Goal: Information Seeking & Learning: Learn about a topic

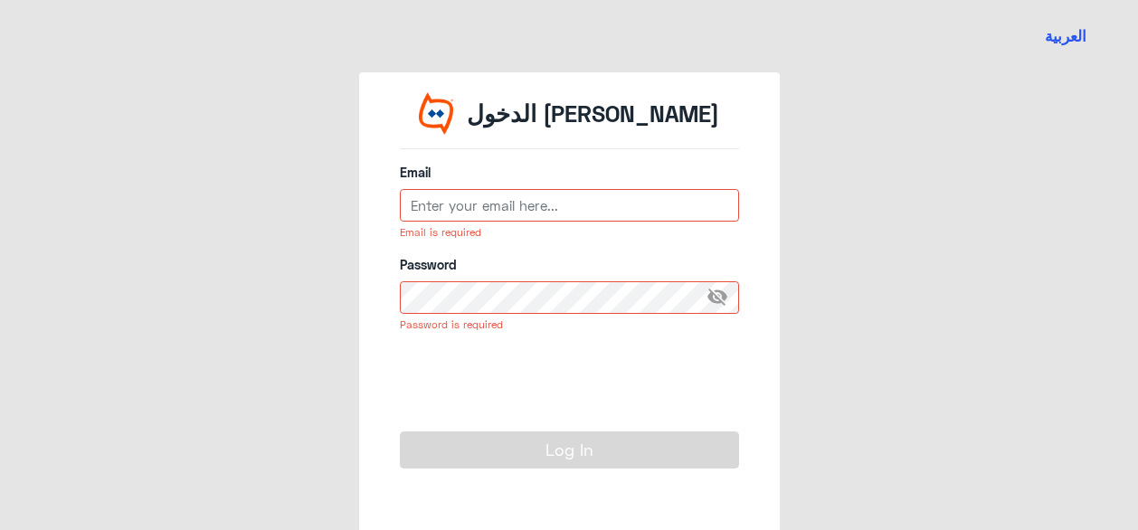
type input "[PERSON_NAME][EMAIL_ADDRESS][PERSON_NAME][DOMAIN_NAME]"
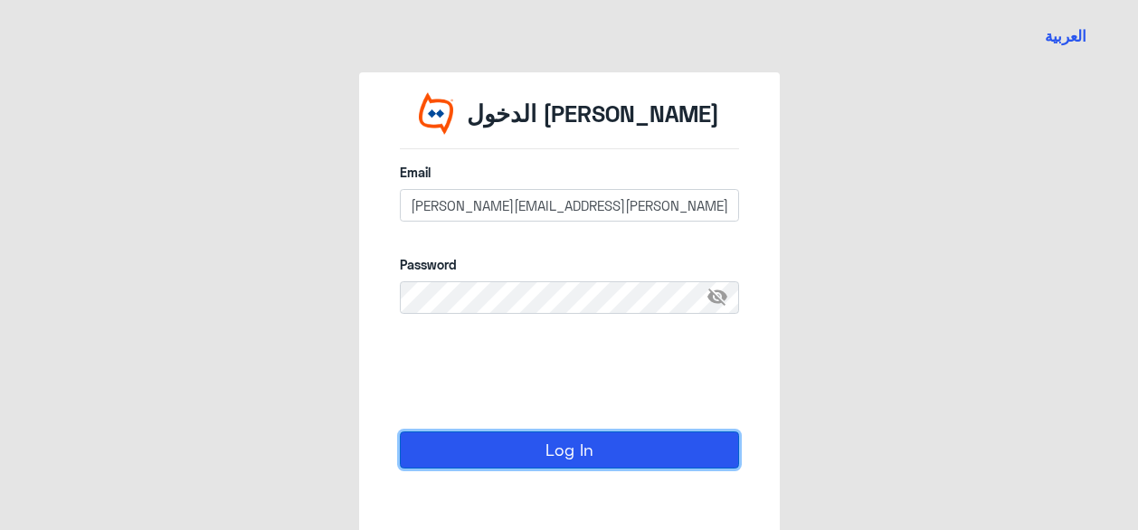
click at [571, 445] on button "Log In" at bounding box center [569, 450] width 339 height 36
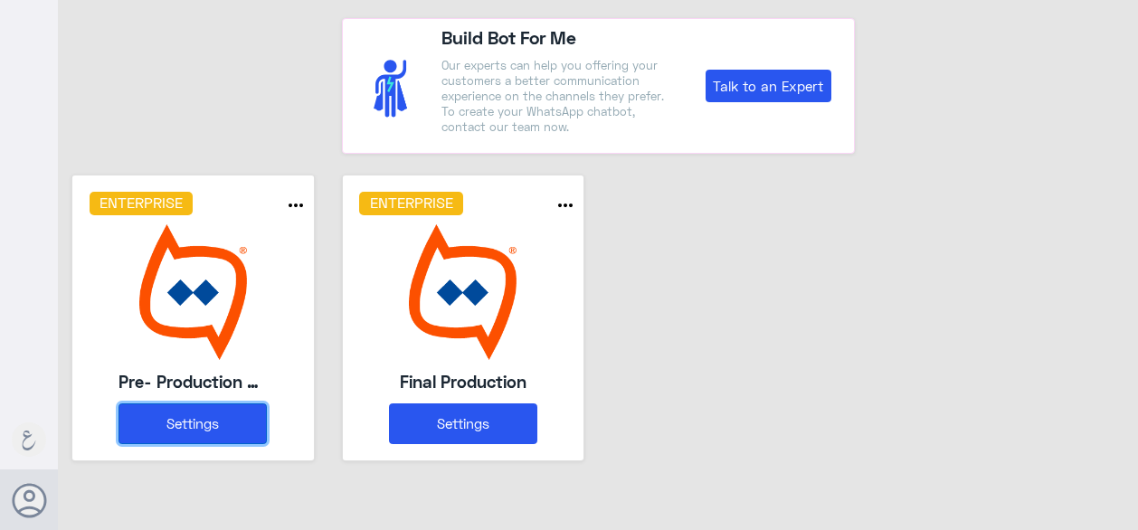
click at [205, 430] on button "Settings" at bounding box center [193, 424] width 148 height 41
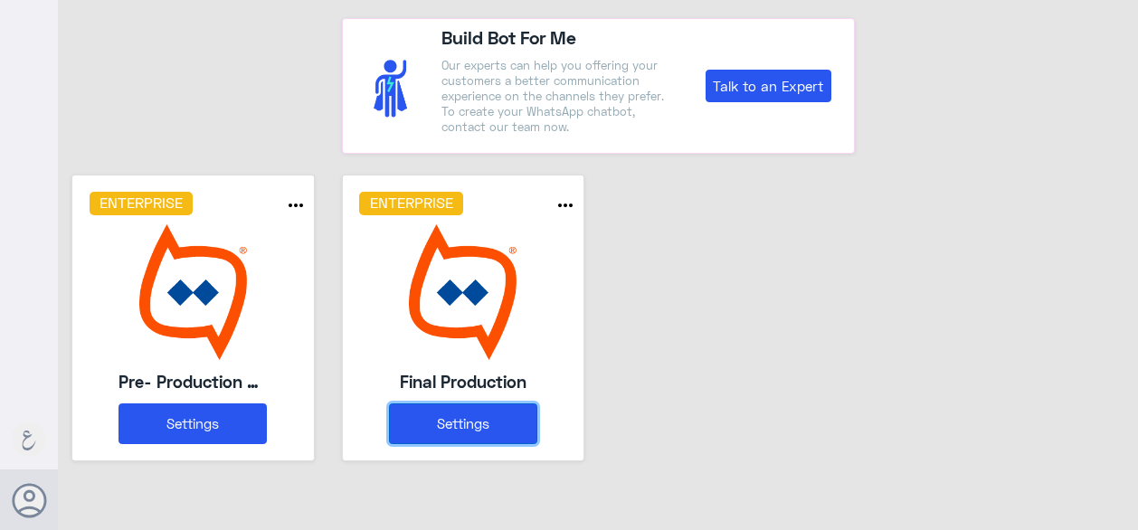
click at [472, 430] on button "Settings" at bounding box center [463, 424] width 148 height 41
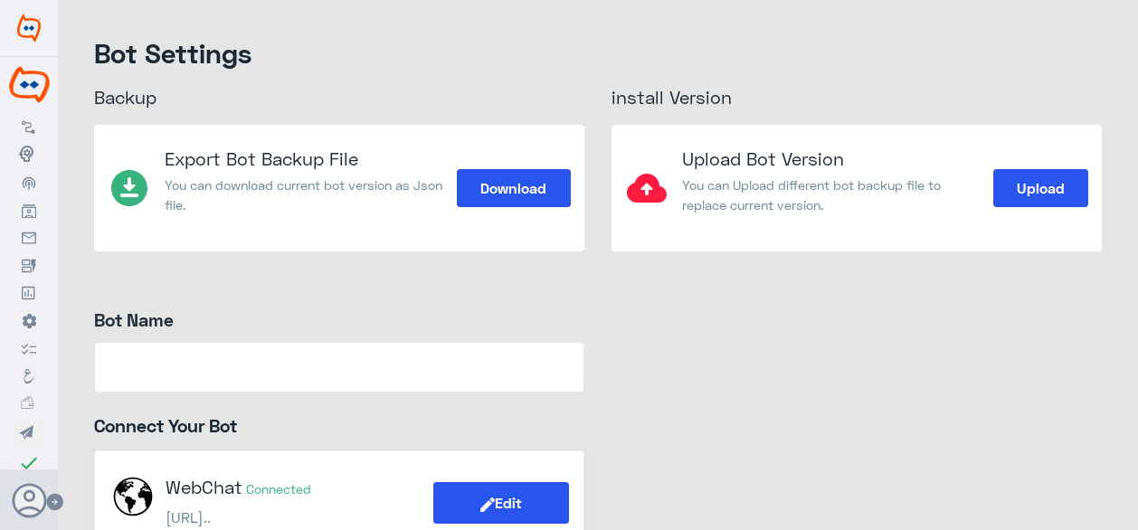
type input "Final Production"
click at [33, 124] on icon at bounding box center [29, 126] width 14 height 14
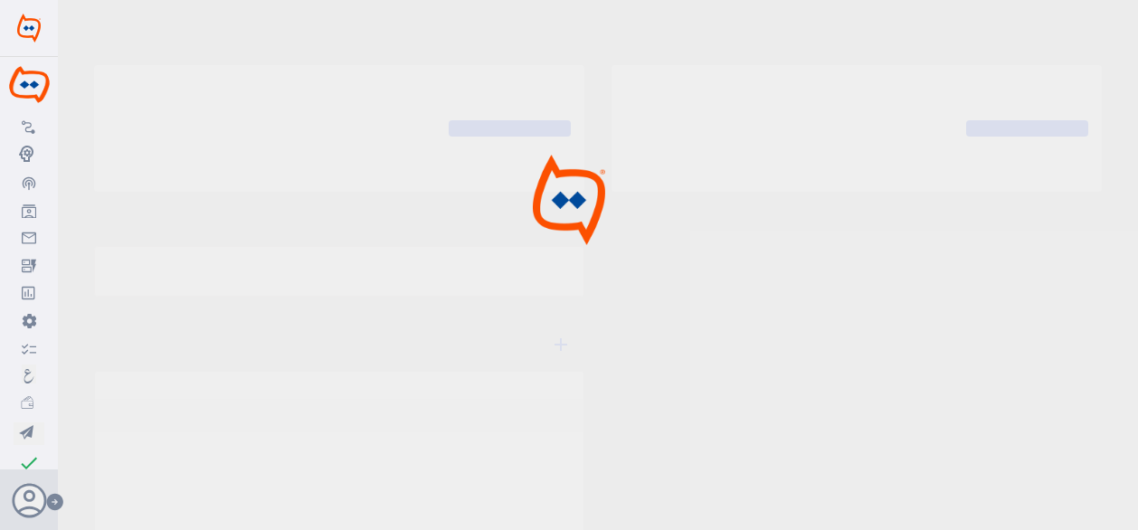
type input "Final Production"
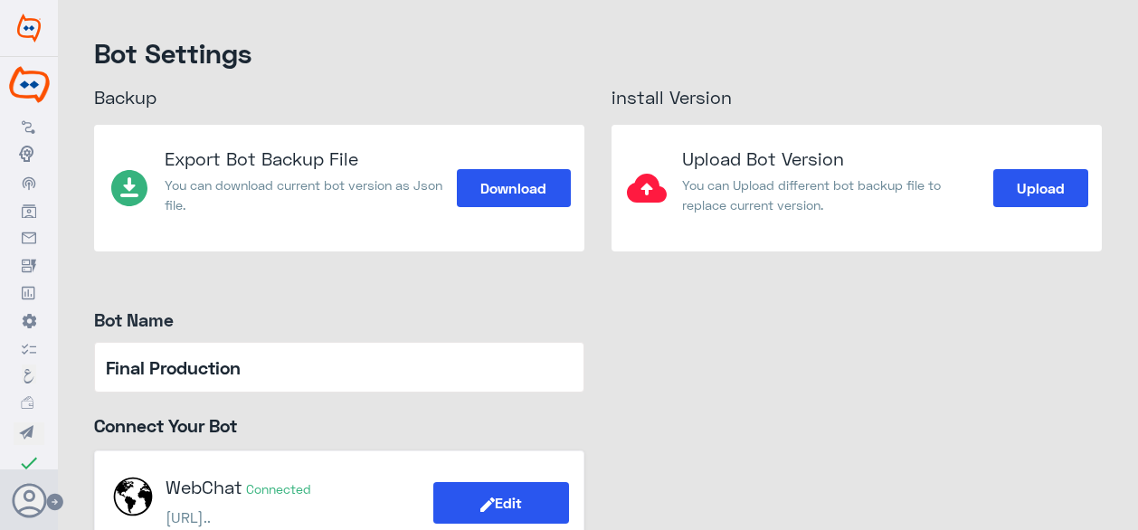
drag, startPoint x: 33, startPoint y: 214, endPoint x: 402, endPoint y: 61, distance: 398.7
click at [402, 61] on h4 "Bot Settings" at bounding box center [598, 52] width 1008 height 33
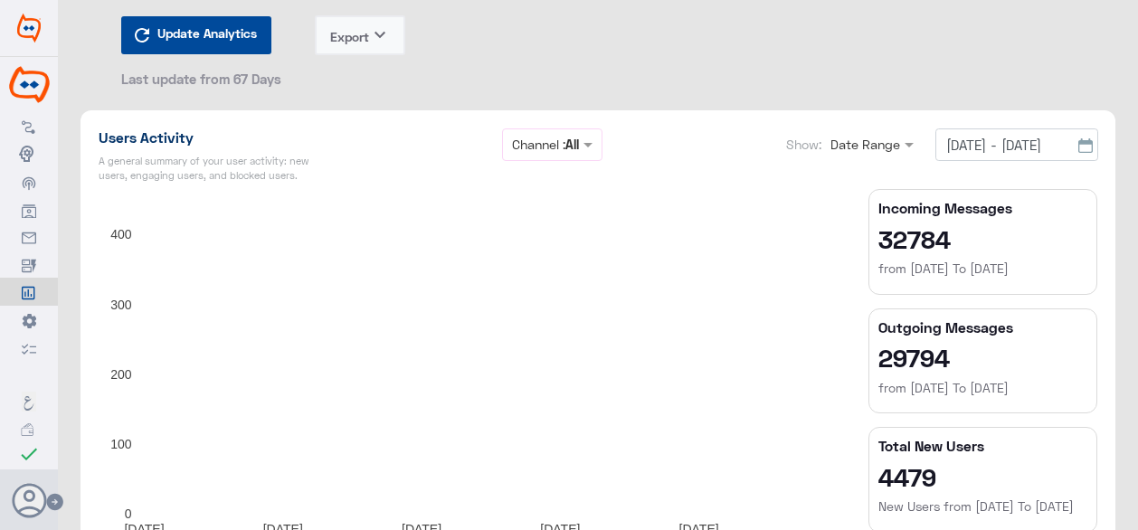
scroll to position [271, 0]
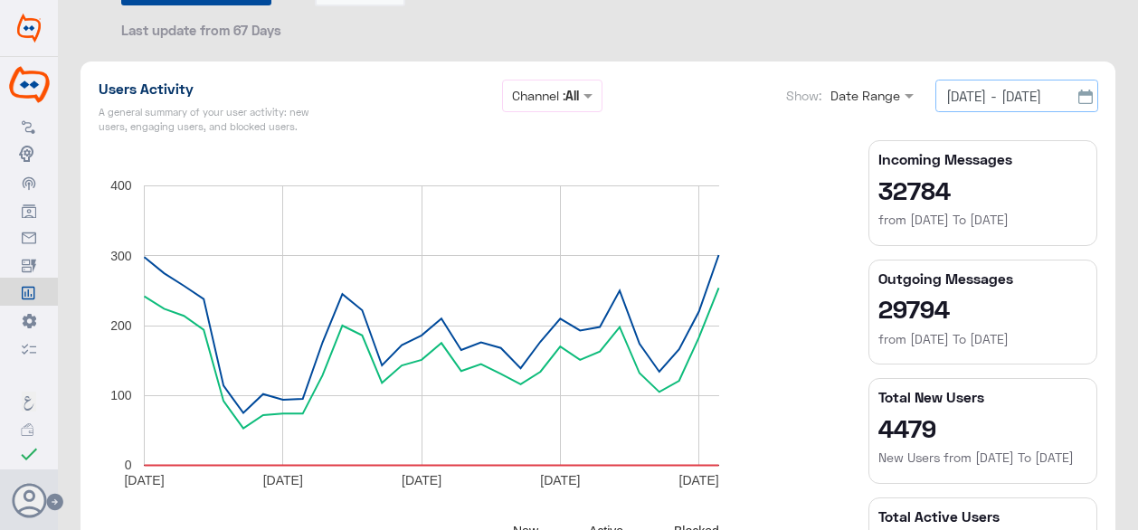
click at [970, 98] on input "[DATE] - [DATE]" at bounding box center [1017, 96] width 163 height 33
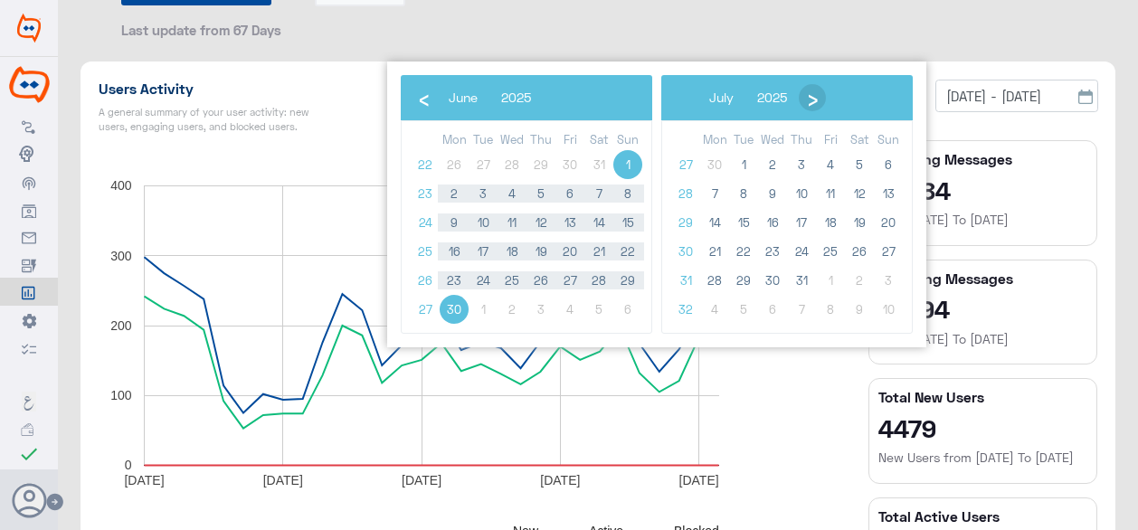
click at [816, 96] on span "›" at bounding box center [812, 97] width 27 height 27
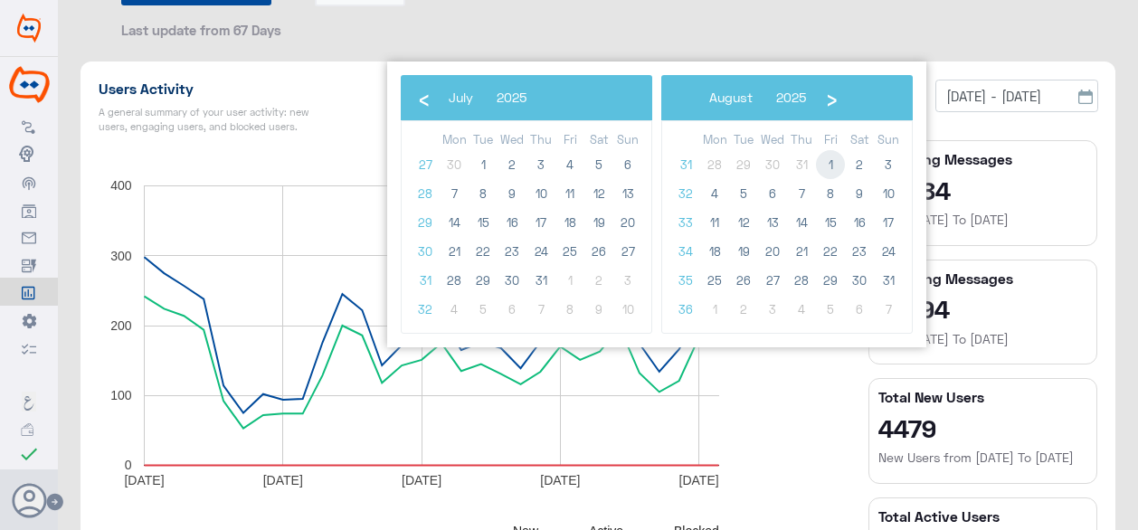
click at [836, 167] on span "1" at bounding box center [830, 164] width 29 height 29
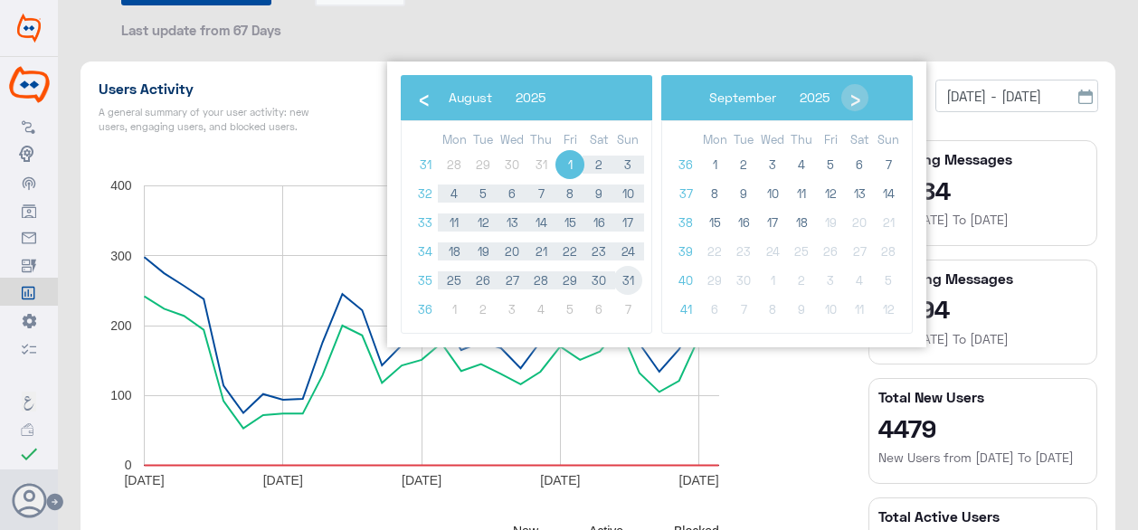
click at [632, 281] on span "31" at bounding box center [627, 280] width 29 height 29
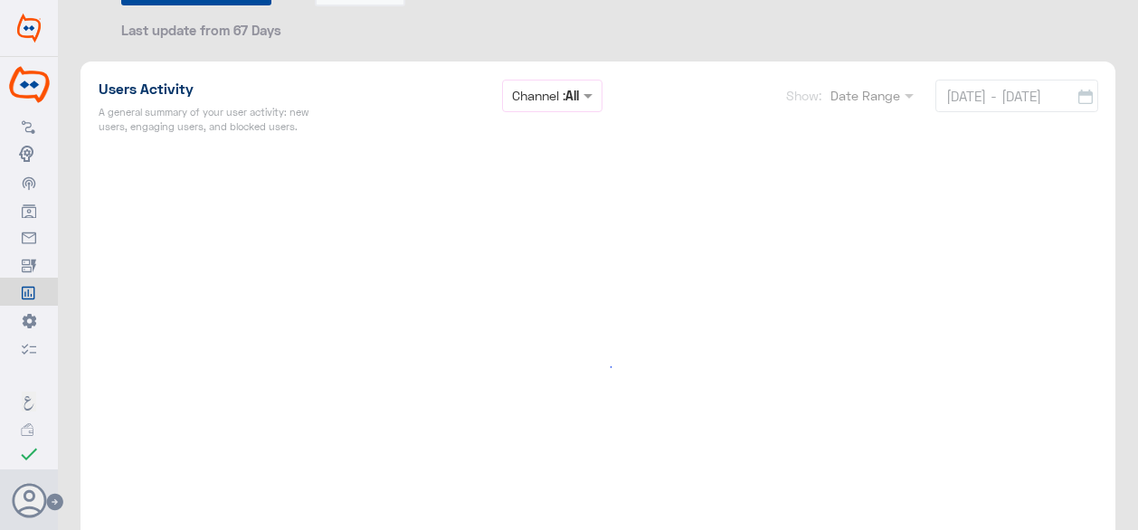
type input "01/08/25 - 31/08/25"
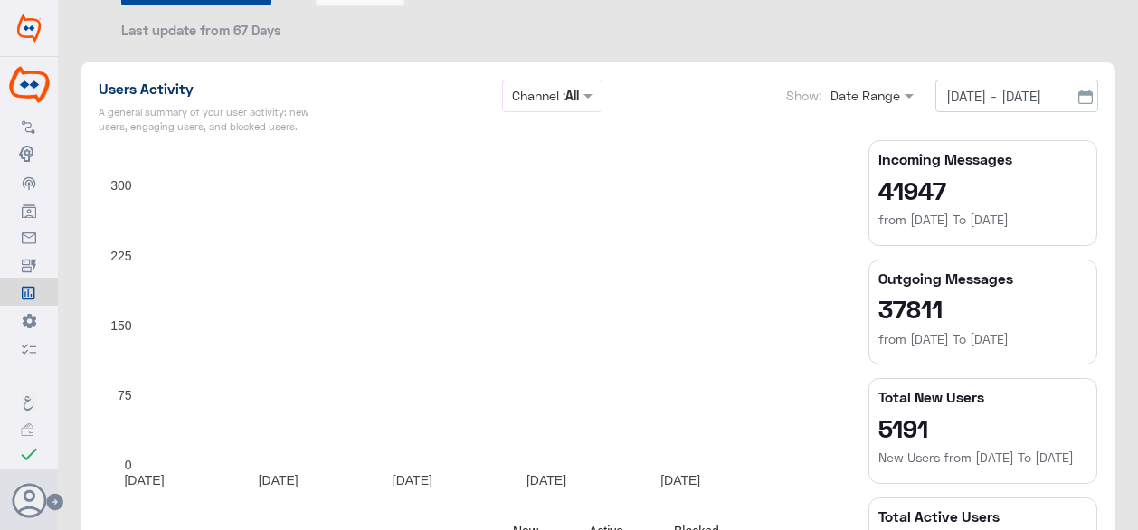
type input "01/05/25 - 30/06/25"
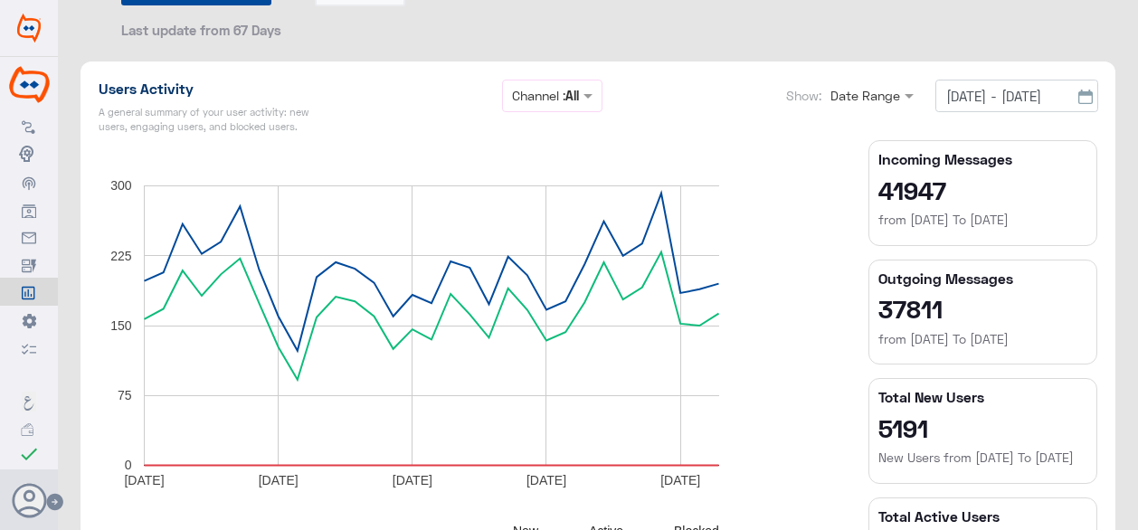
type input "01/06/25 - 30/06/25"
type input "31/08/25 - 31/08/25"
type input "01/06/25 - 30/06/25"
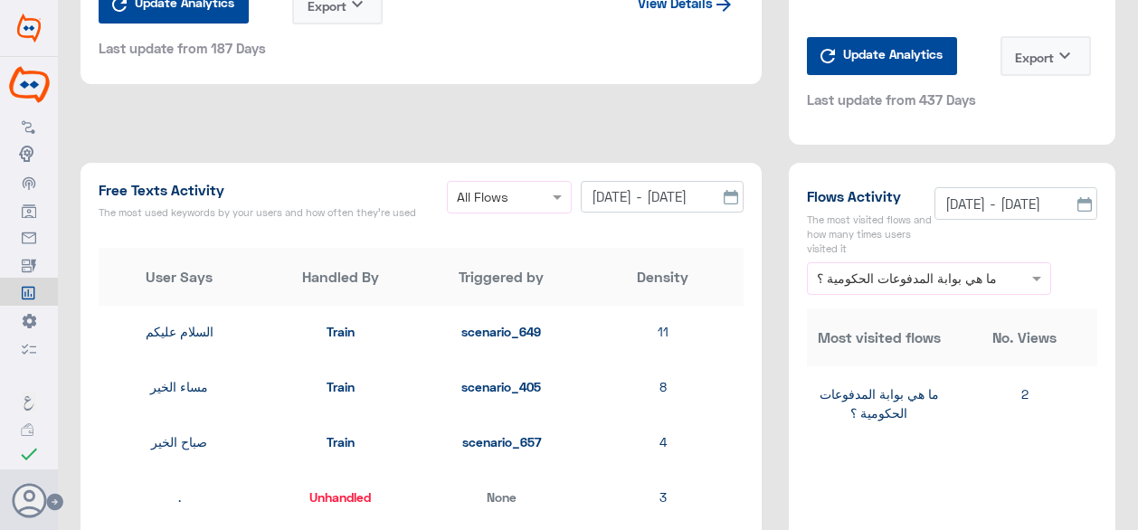
scroll to position [0, 0]
click at [599, 197] on input "31/08/25 - 31/08/25" at bounding box center [662, 197] width 163 height 33
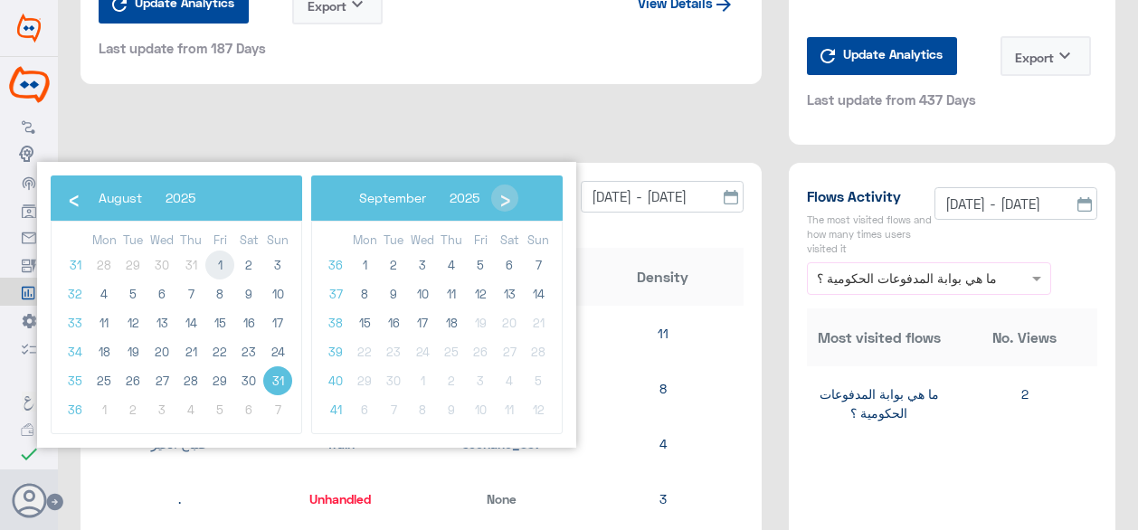
click at [218, 267] on span "1" at bounding box center [219, 265] width 29 height 29
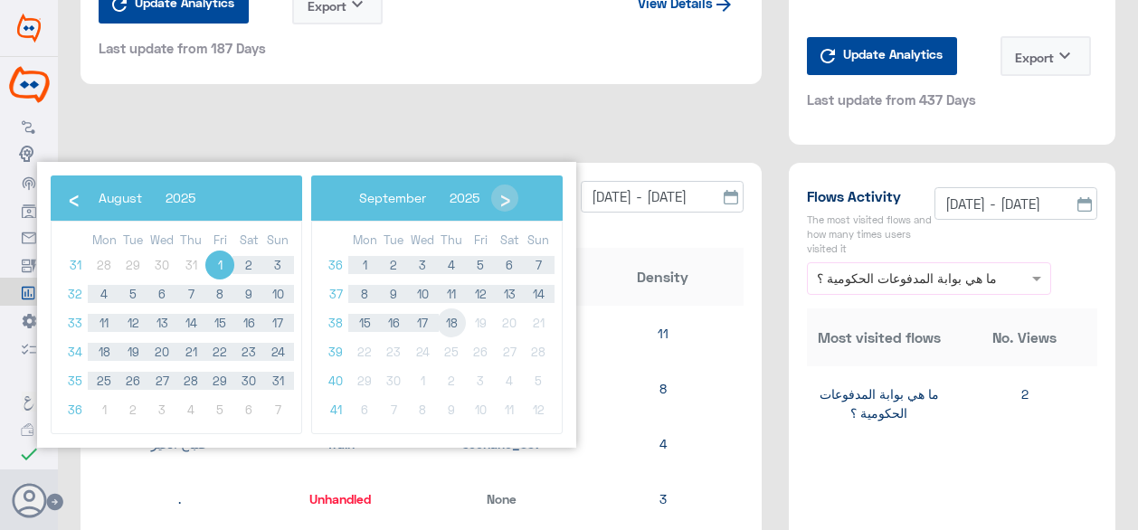
click at [454, 325] on span "18" at bounding box center [451, 323] width 29 height 29
type input "01/08/25 - 18/09/25"
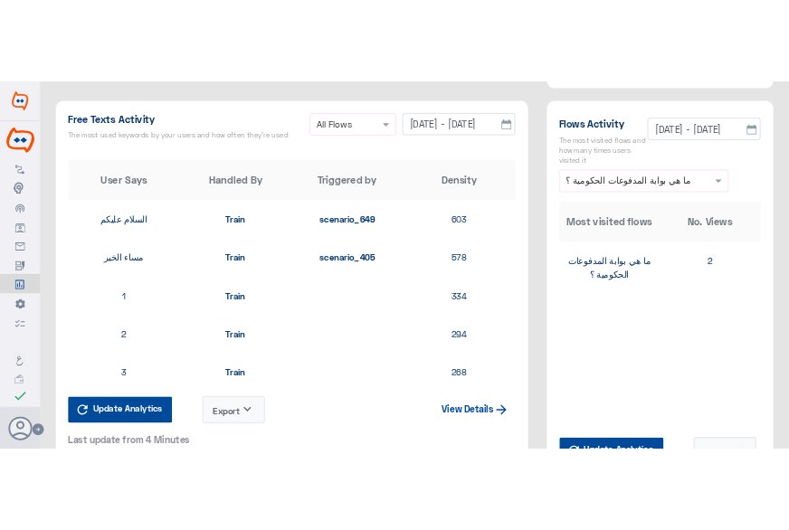
scroll to position [2302, 0]
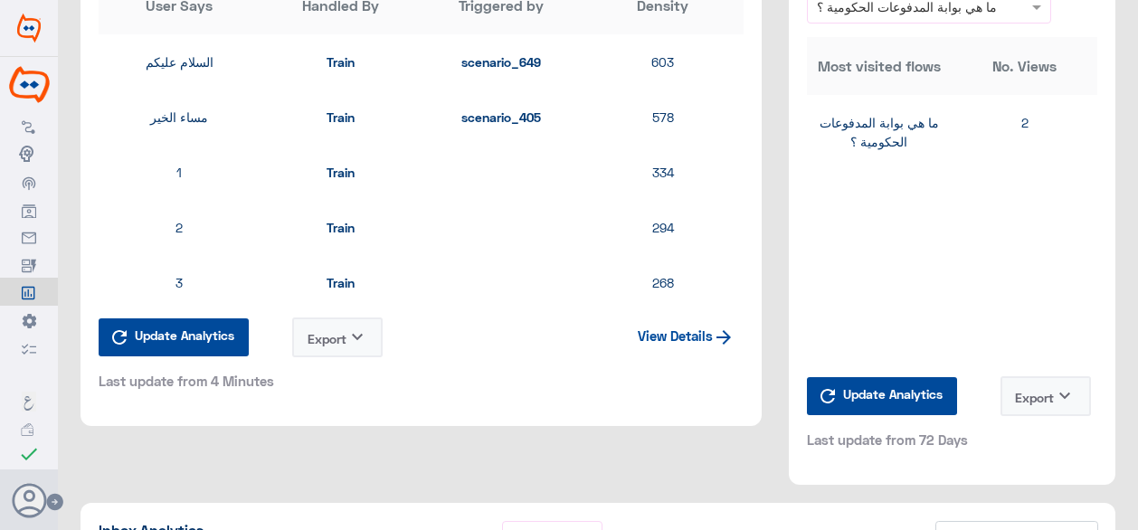
click at [367, 334] on icon "keyboard_arrow_down" at bounding box center [358, 338] width 22 height 22
click at [324, 386] on span "CSV" at bounding box center [315, 383] width 23 height 19
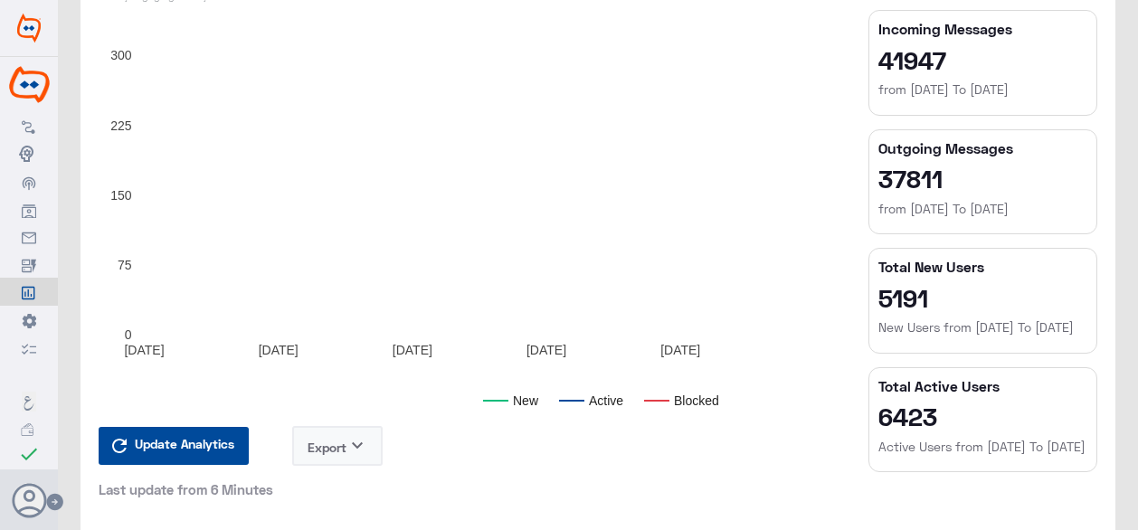
scroll to position [0, 0]
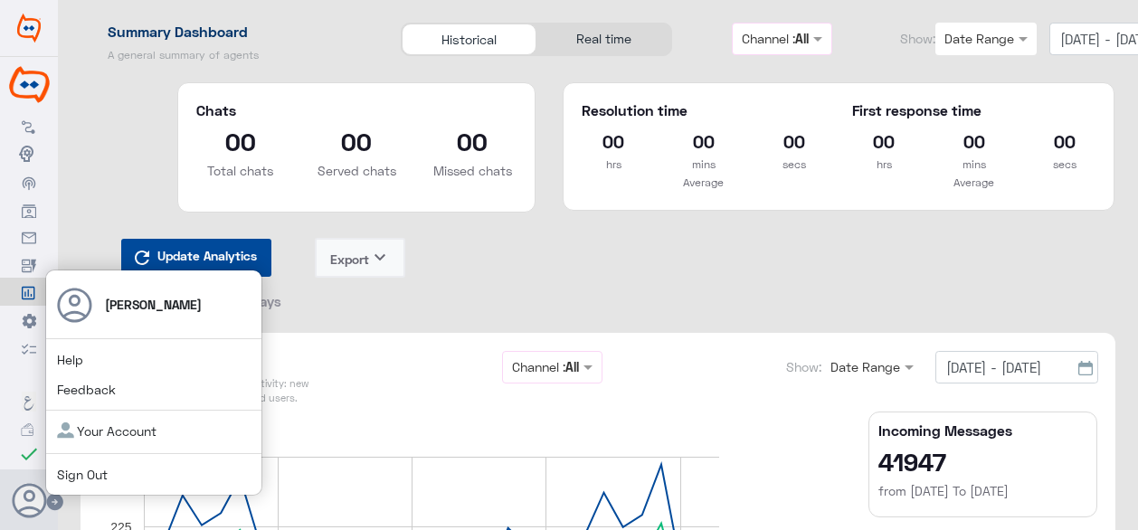
click at [81, 476] on link "Sign Out" at bounding box center [82, 474] width 51 height 15
